Goal: Transaction & Acquisition: Download file/media

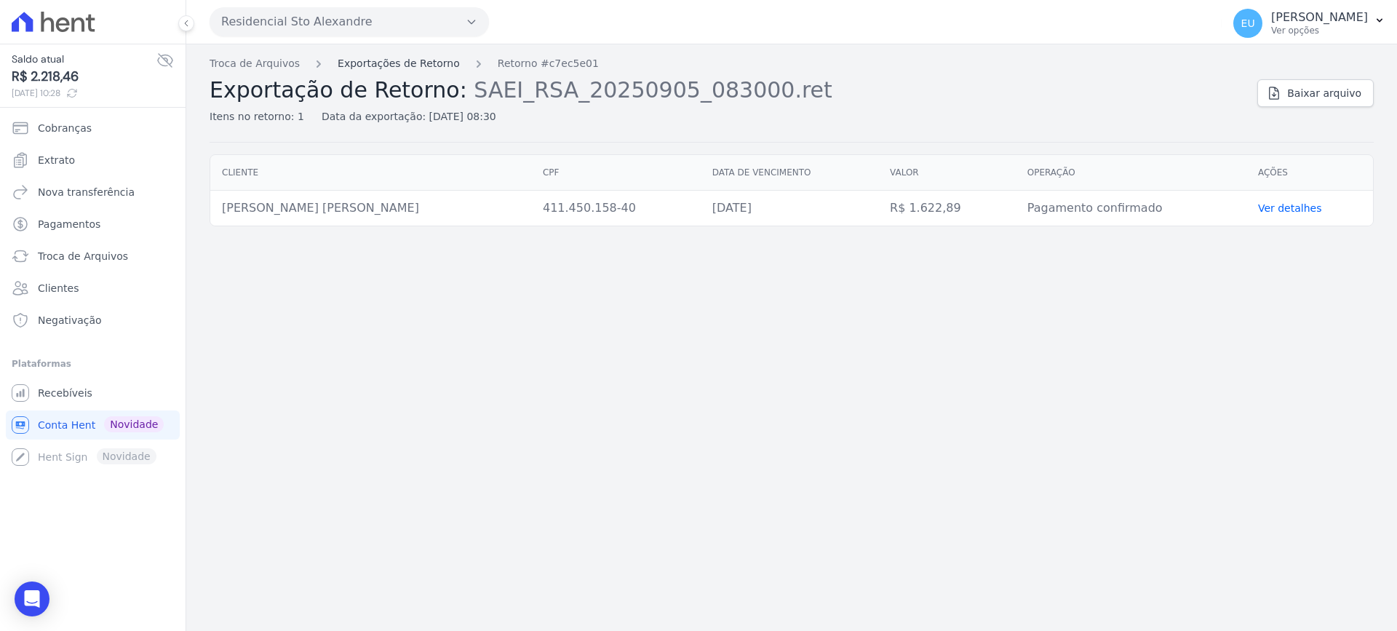
click at [351, 60] on link "Exportações de Retorno" at bounding box center [398, 63] width 122 height 15
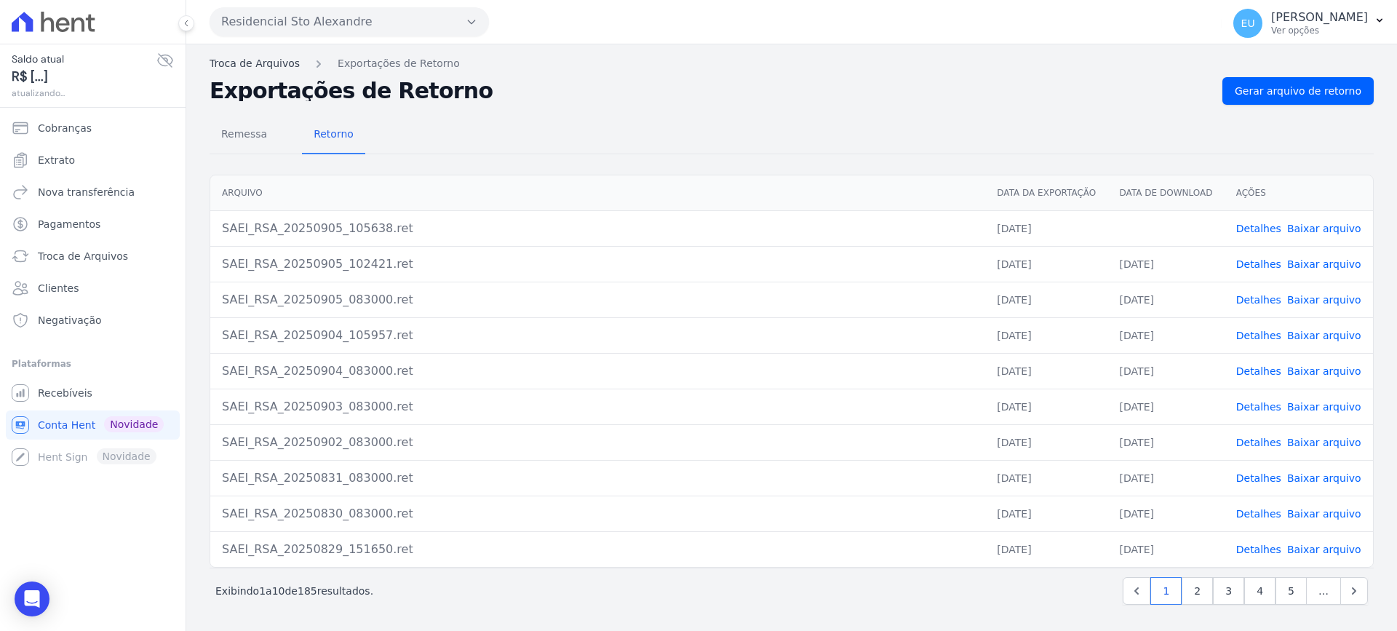
click at [217, 65] on link "Troca de Arquivos" at bounding box center [254, 63] width 90 height 15
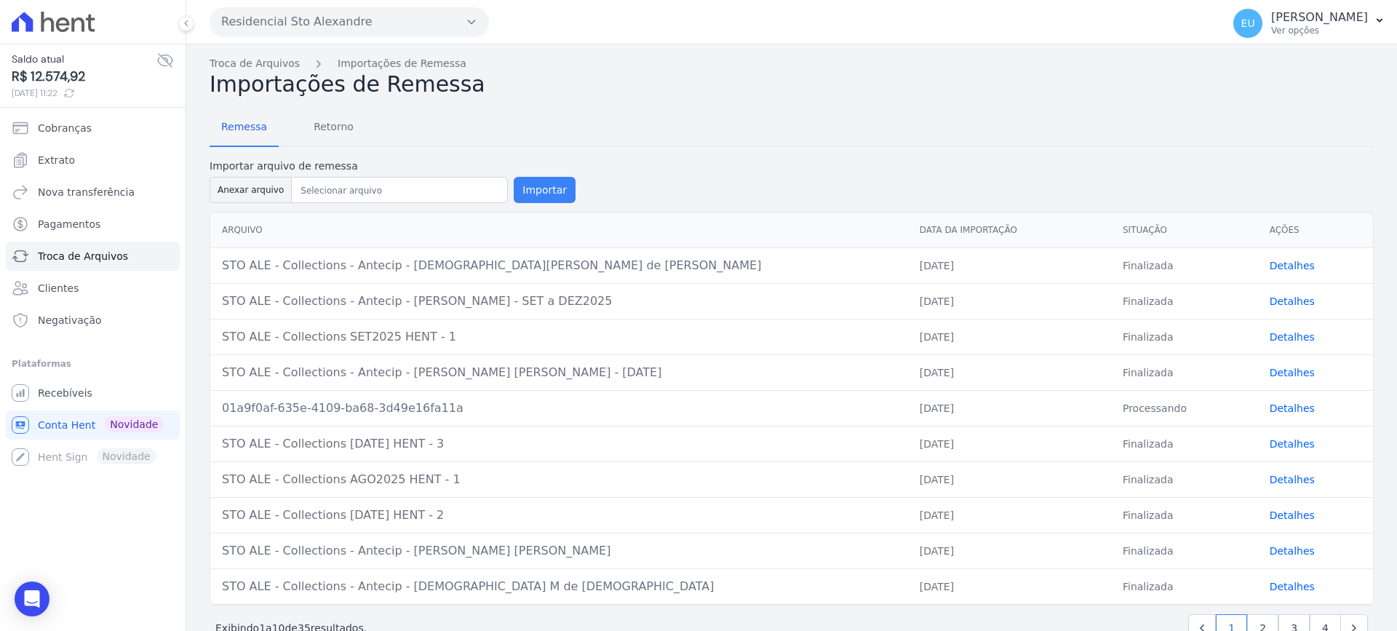
click at [535, 191] on button "Importar" at bounding box center [545, 190] width 62 height 26
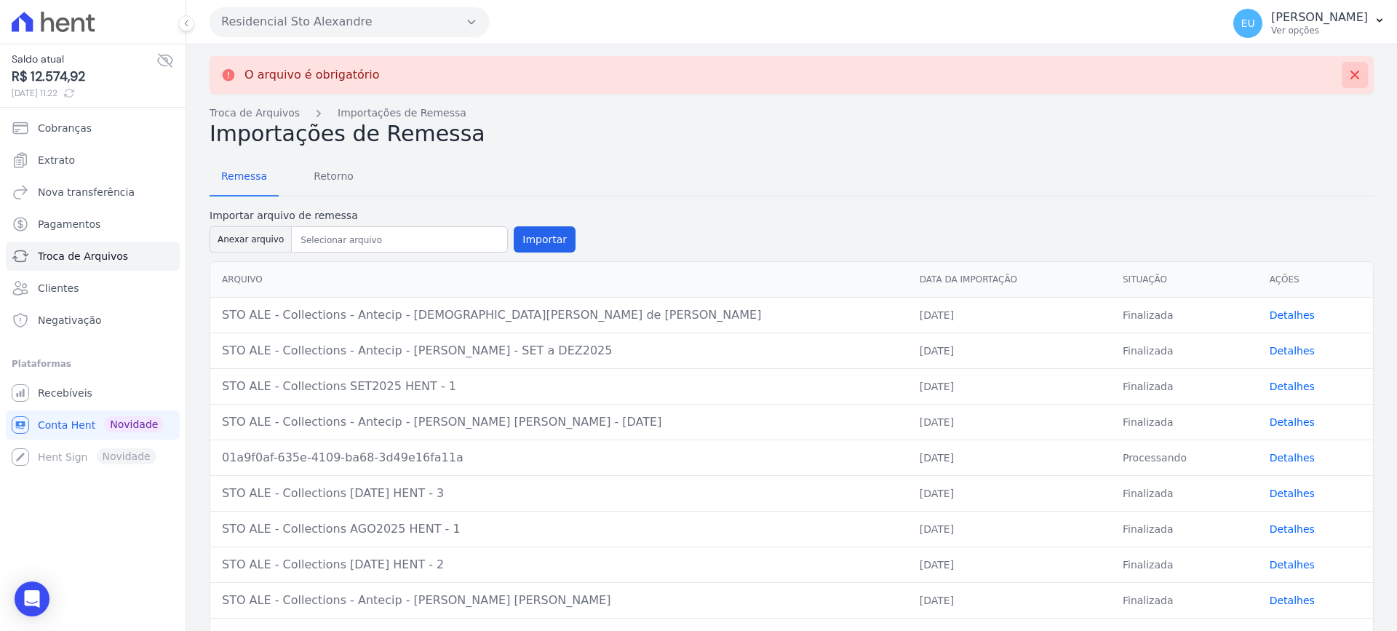
click at [1350, 73] on icon at bounding box center [1354, 75] width 15 height 15
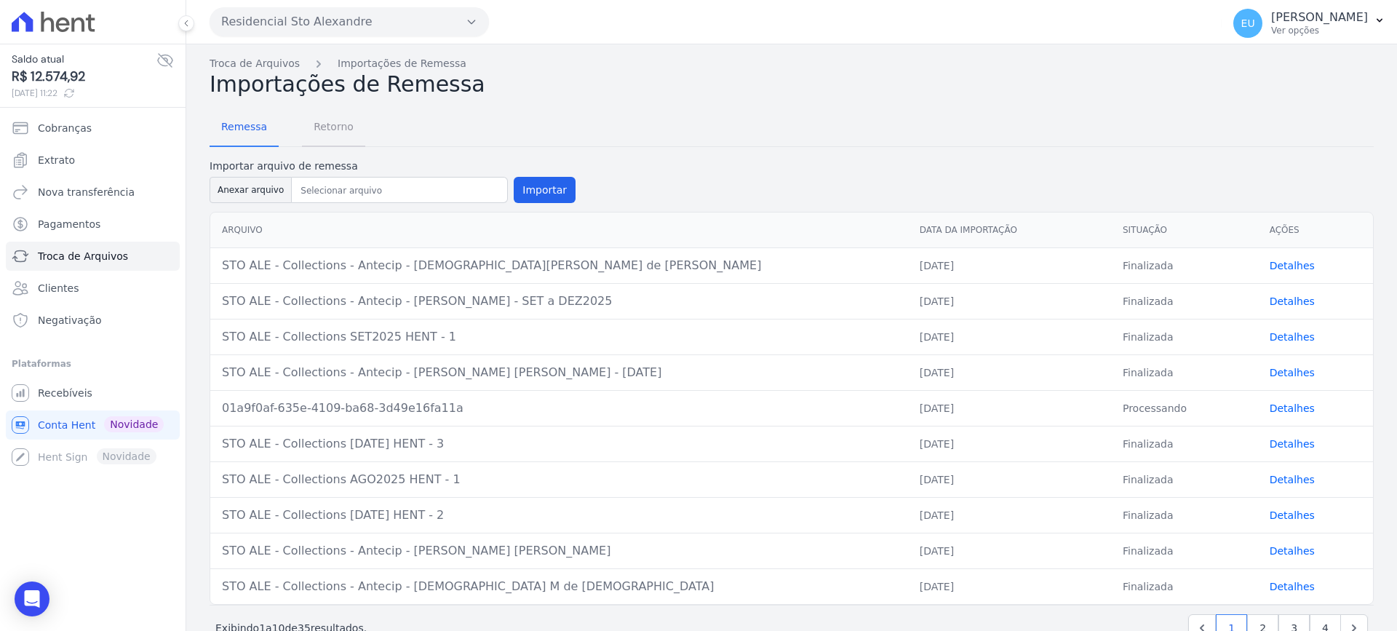
click at [326, 129] on span "Retorno" at bounding box center [333, 126] width 57 height 29
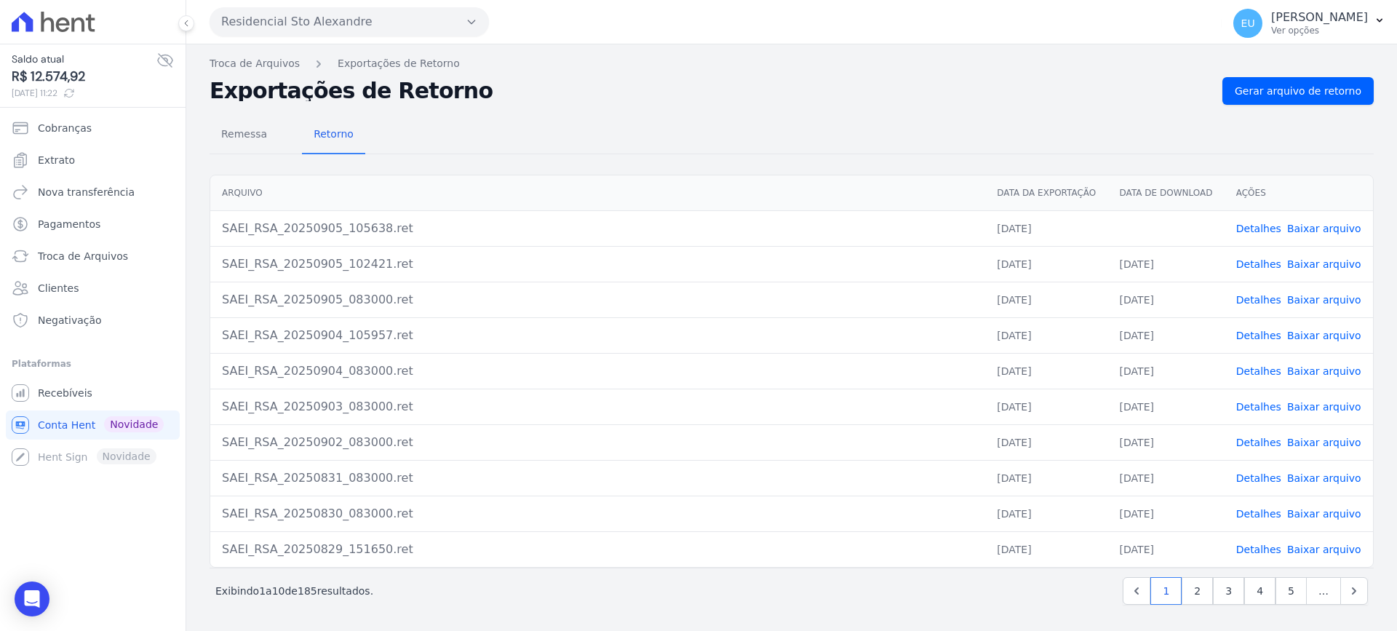
click at [1255, 228] on link "Detalhes" at bounding box center [1258, 229] width 45 height 12
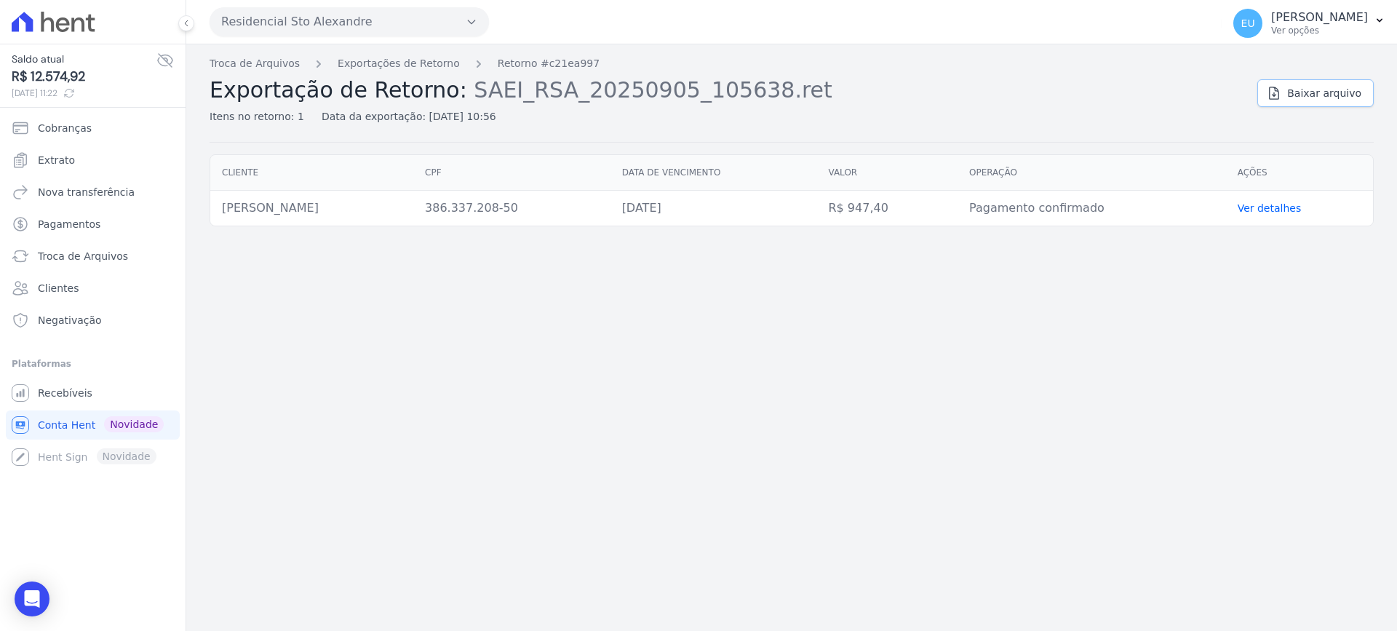
click at [1327, 94] on span "Baixar arquivo" at bounding box center [1324, 93] width 74 height 15
click at [563, 369] on div "Troca de Arquivos Exportações de Retorno Retorno #c21ea997 Exportação de Retorn…" at bounding box center [791, 337] width 1210 height 586
click at [244, 56] on link "Troca de Arquivos" at bounding box center [254, 63] width 90 height 15
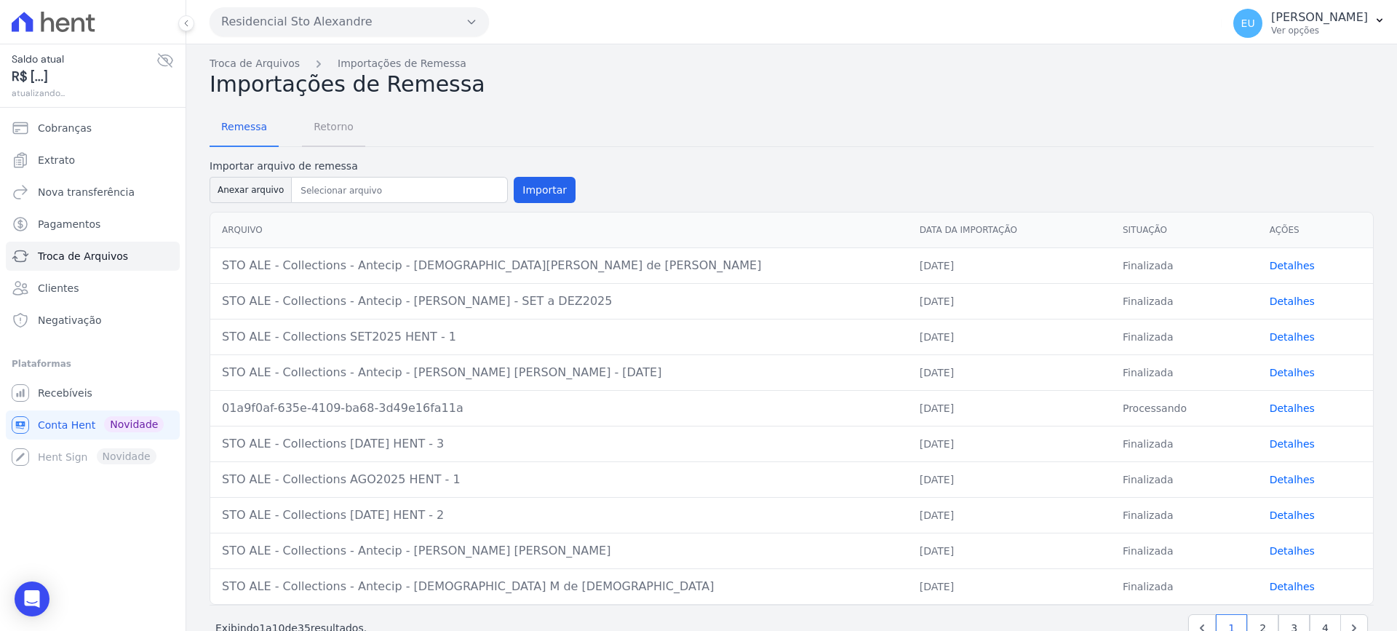
click at [321, 123] on span "Retorno" at bounding box center [333, 126] width 57 height 29
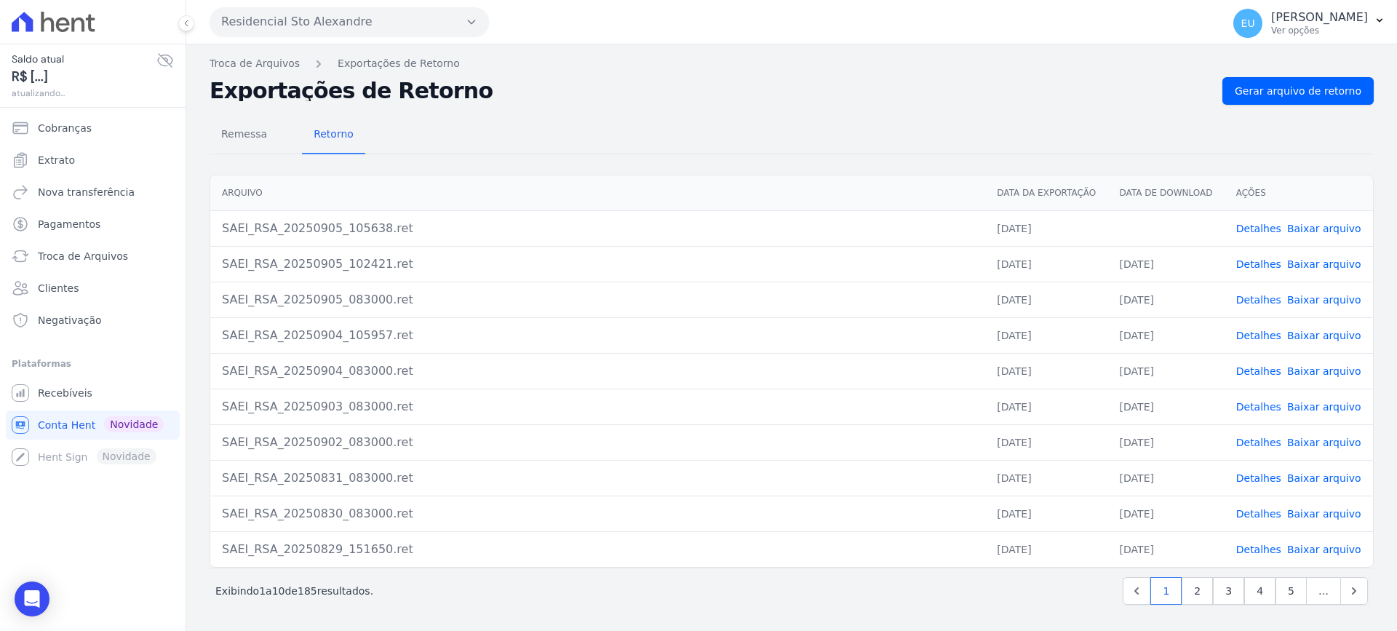
click at [1260, 227] on link "Detalhes" at bounding box center [1258, 229] width 45 height 12
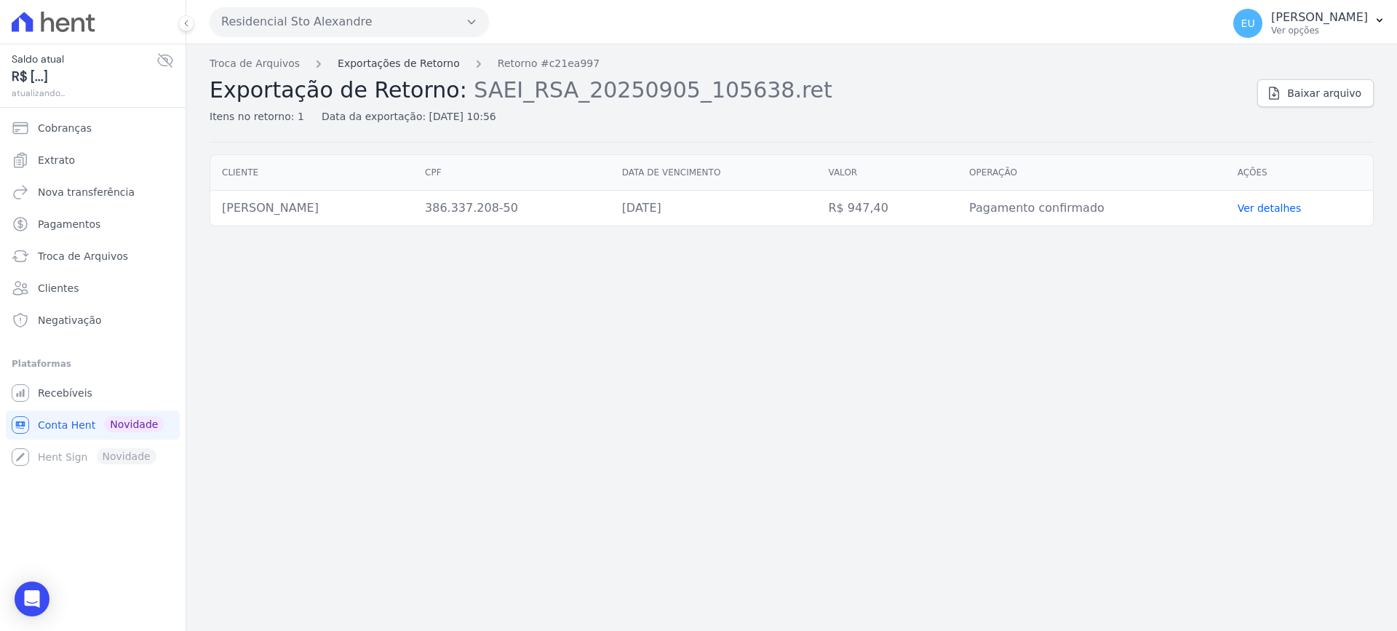
click at [375, 58] on link "Exportações de Retorno" at bounding box center [398, 63] width 122 height 15
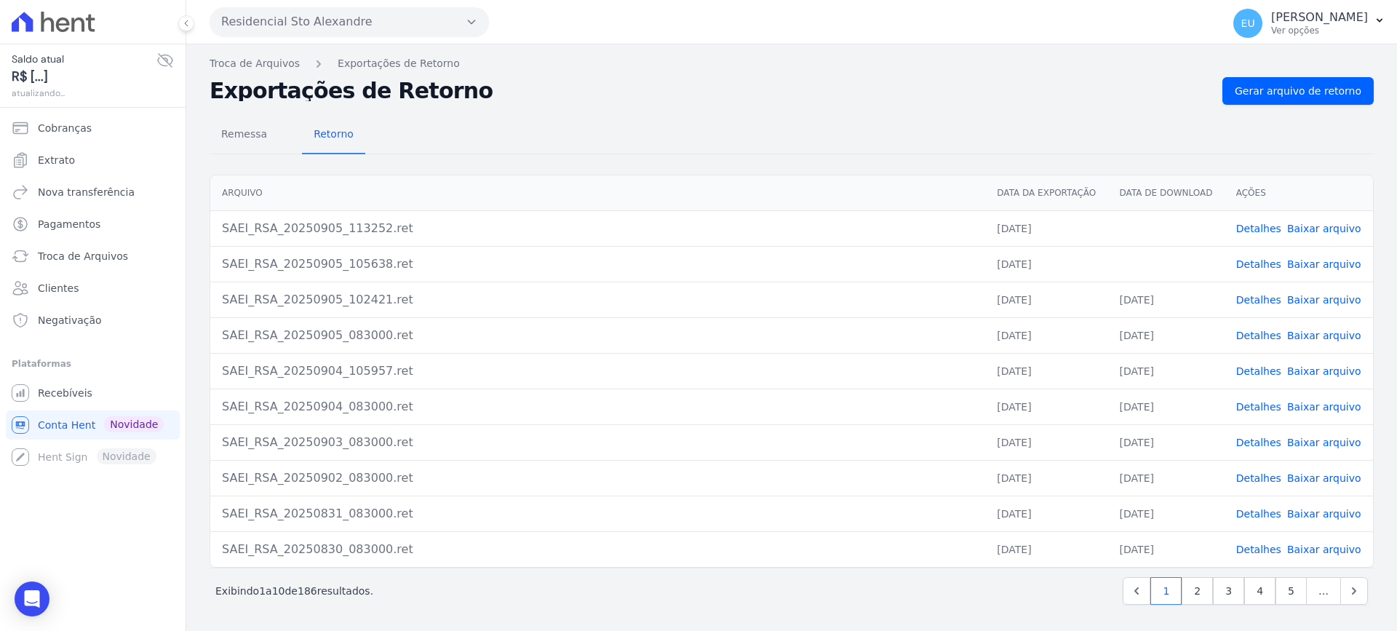
click at [1318, 230] on link "Baixar arquivo" at bounding box center [1324, 229] width 74 height 12
click at [1298, 264] on link "Baixar arquivo" at bounding box center [1324, 264] width 74 height 12
click at [1264, 228] on link "Detalhes" at bounding box center [1258, 229] width 45 height 12
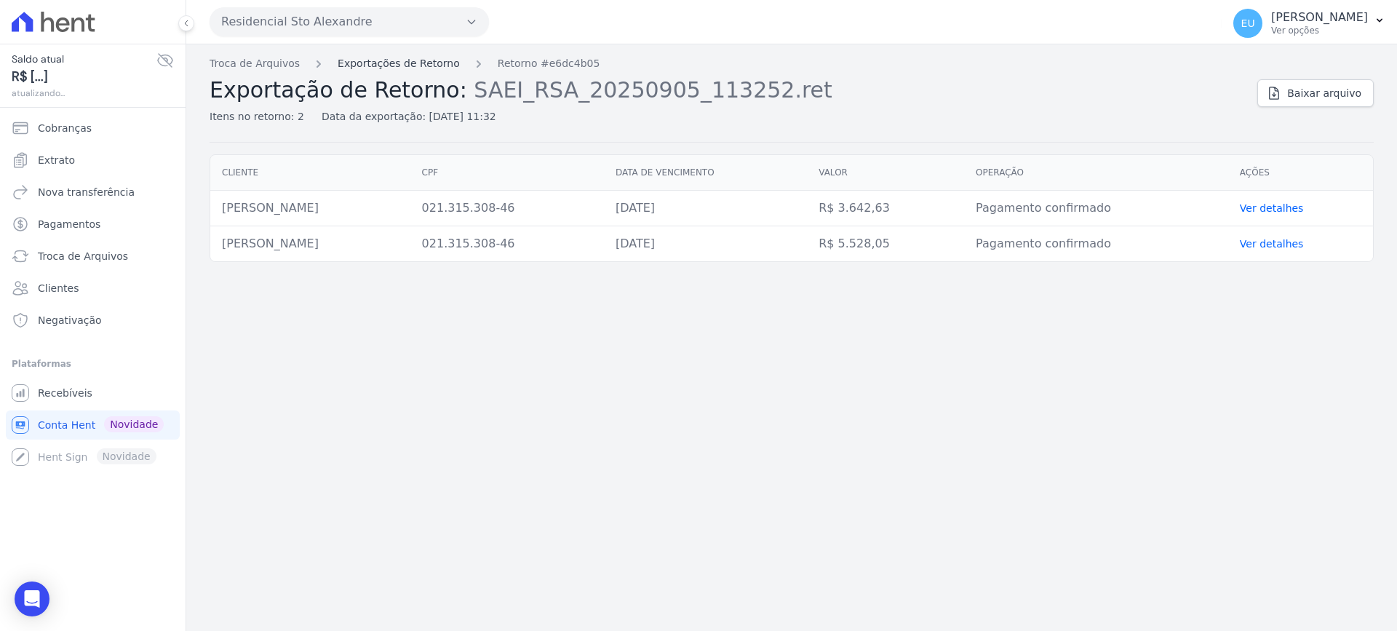
click at [361, 62] on link "Exportações de Retorno" at bounding box center [398, 63] width 122 height 15
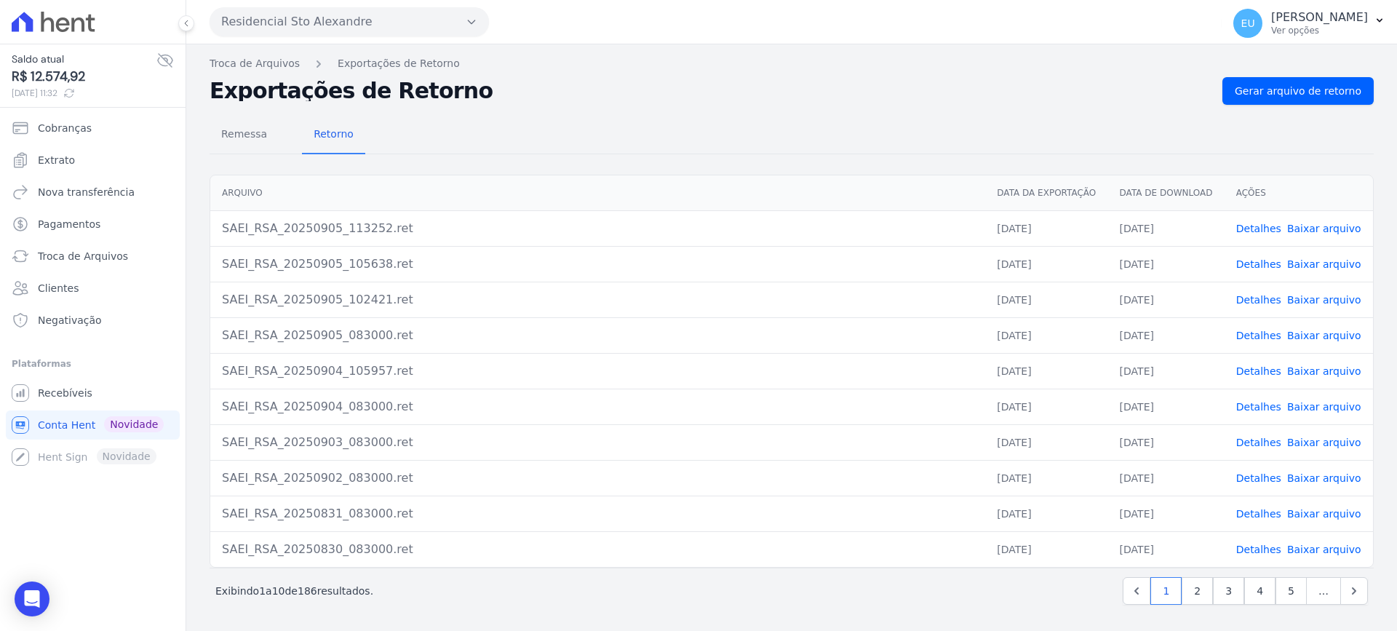
click at [1308, 263] on link "Baixar arquivo" at bounding box center [1324, 264] width 74 height 12
click at [1311, 224] on link "Baixar arquivo" at bounding box center [1324, 229] width 74 height 12
click at [1266, 226] on link "Detalhes" at bounding box center [1258, 229] width 45 height 12
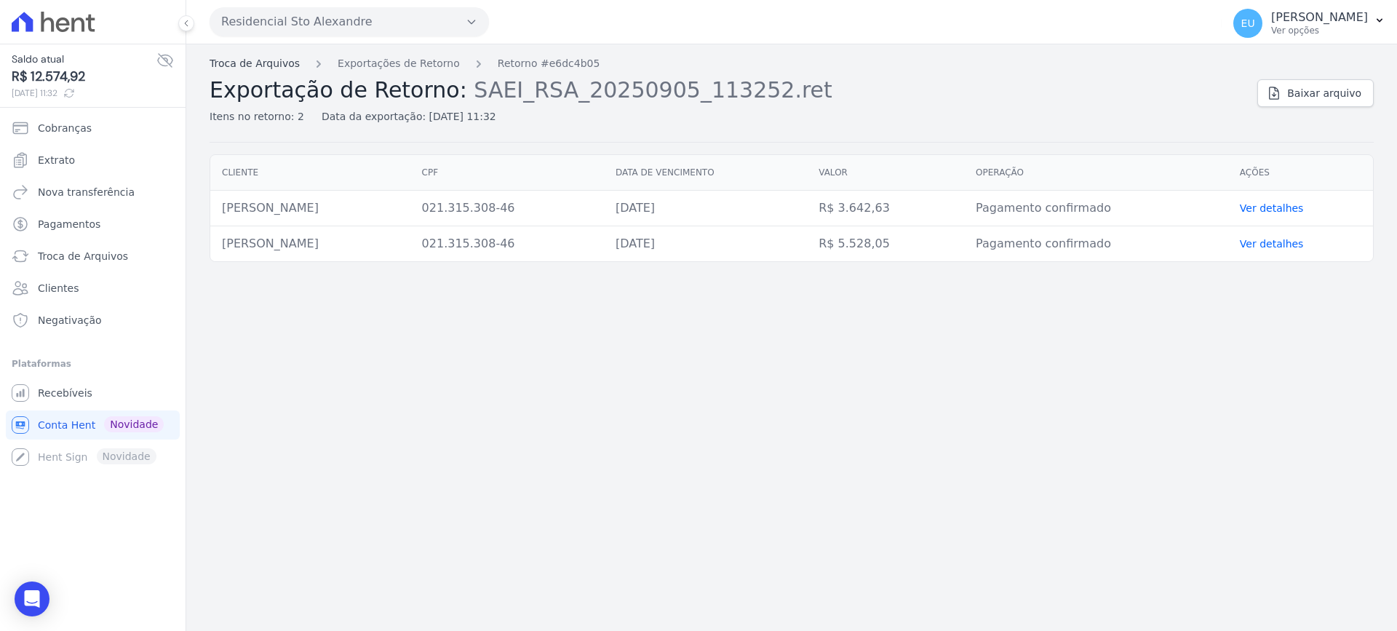
click at [270, 63] on link "Troca de Arquivos" at bounding box center [254, 63] width 90 height 15
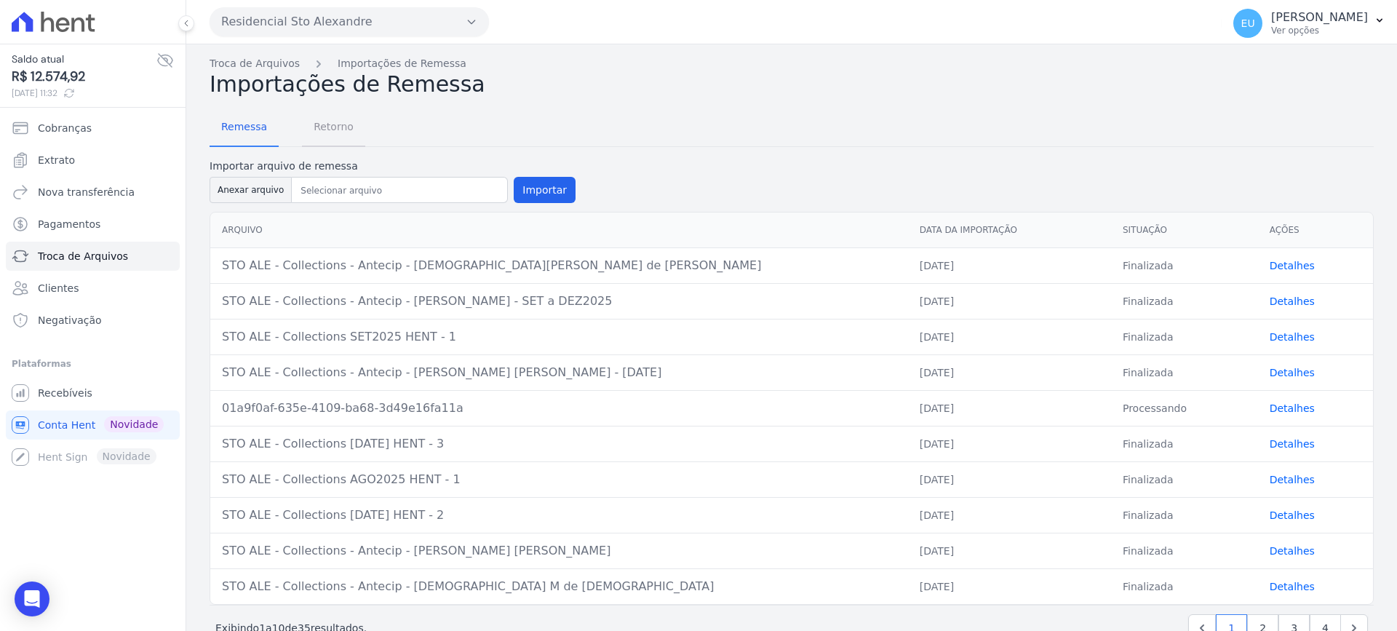
click at [325, 127] on span "Retorno" at bounding box center [333, 126] width 57 height 29
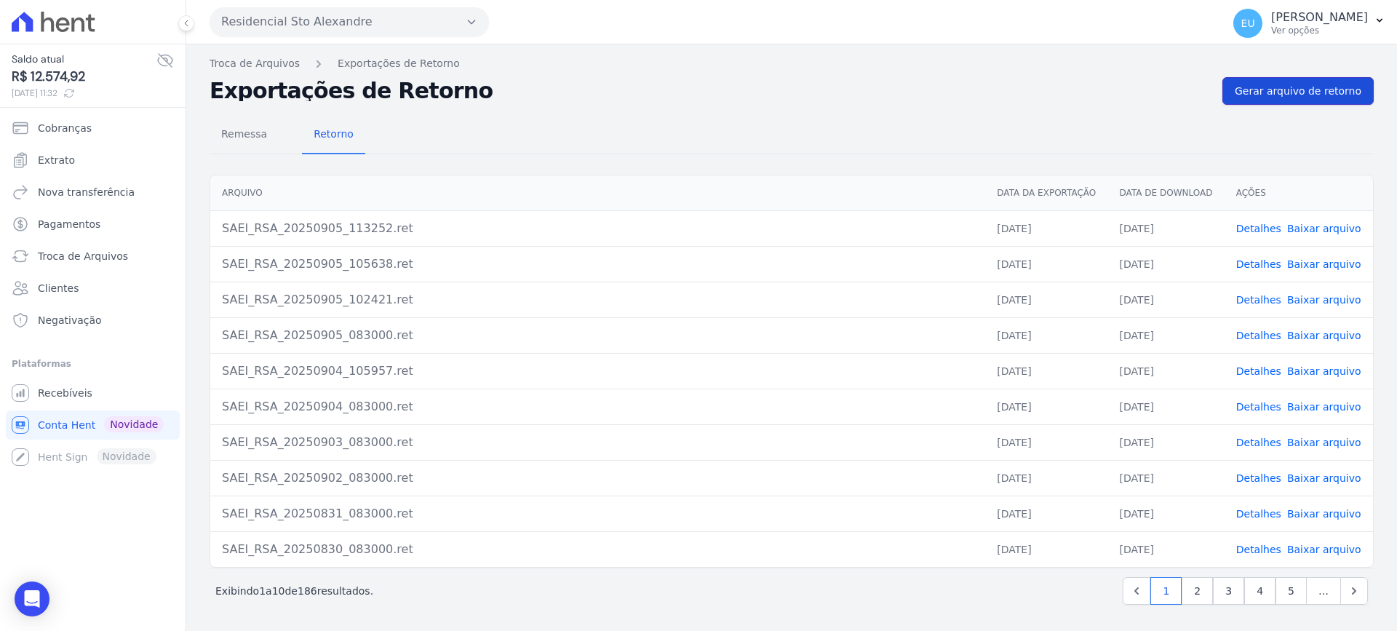
click at [1287, 90] on span "Gerar arquivo de retorno" at bounding box center [1297, 91] width 127 height 15
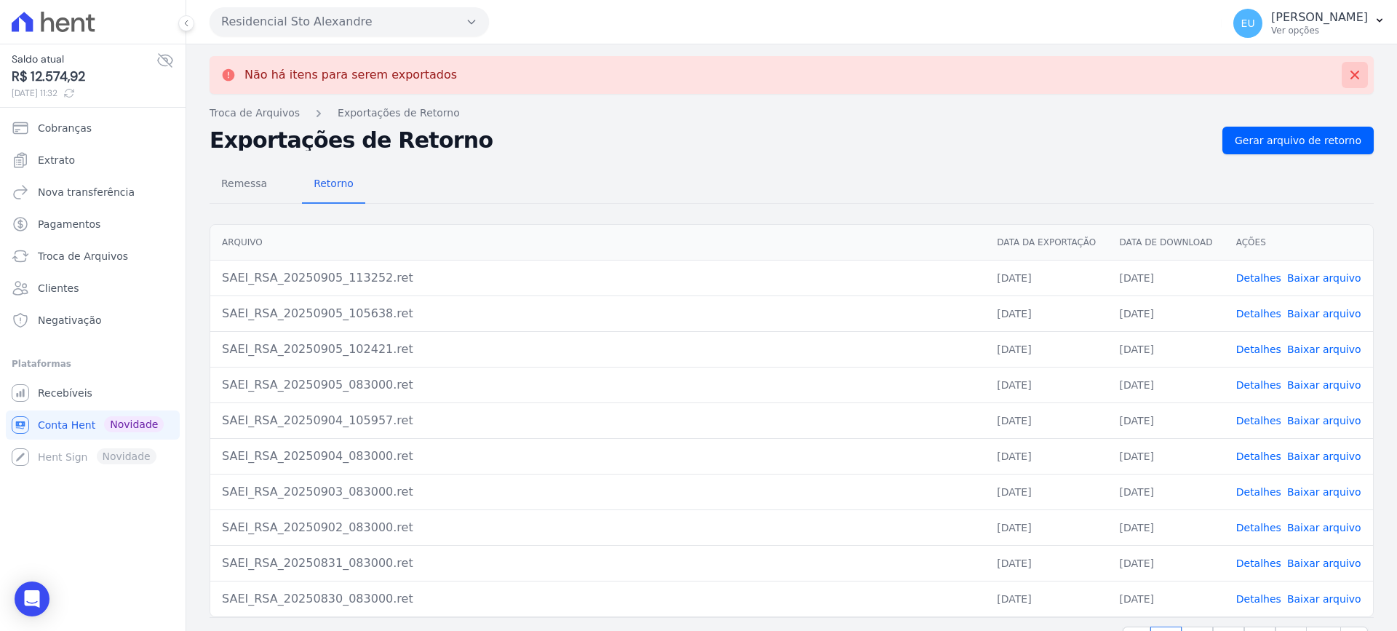
click at [1347, 73] on icon at bounding box center [1354, 75] width 15 height 15
